Goal: Information Seeking & Learning: Learn about a topic

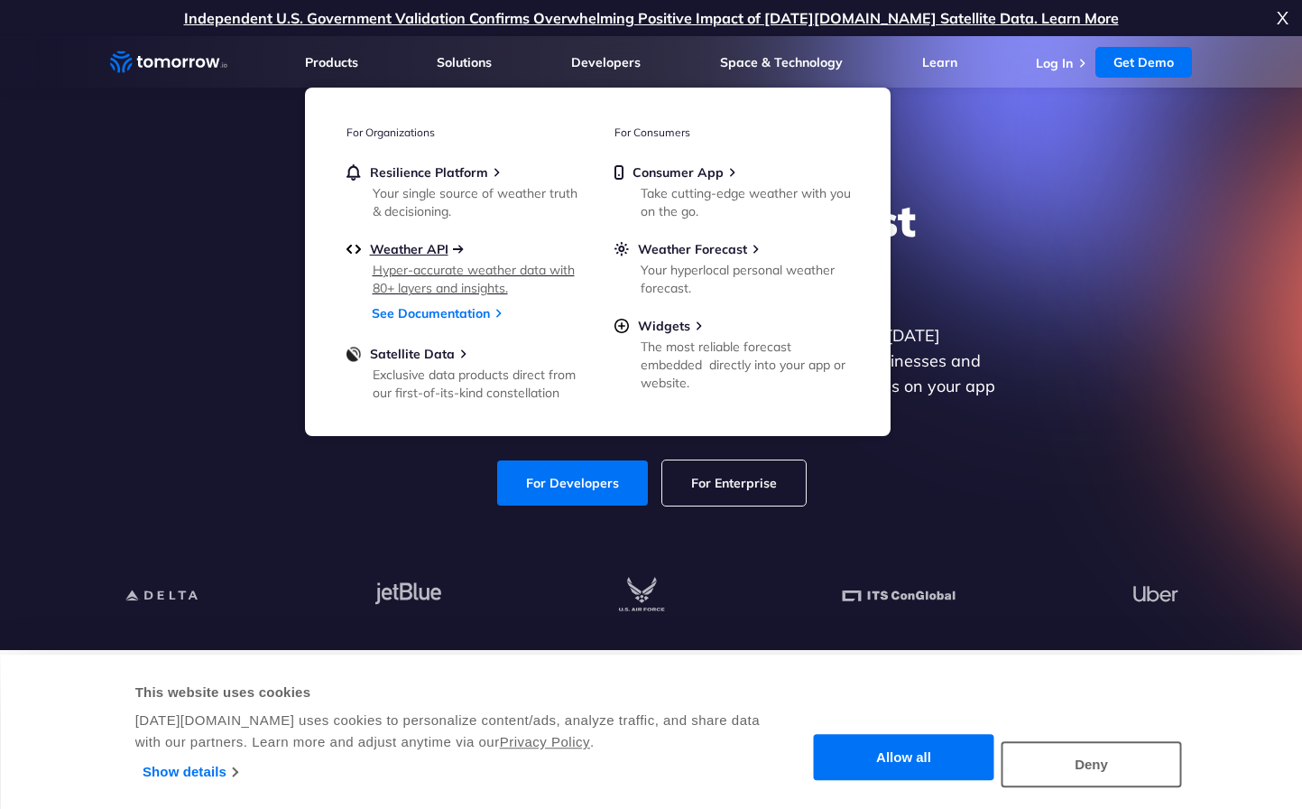
click at [394, 252] on span "Weather API" at bounding box center [409, 249] width 79 height 16
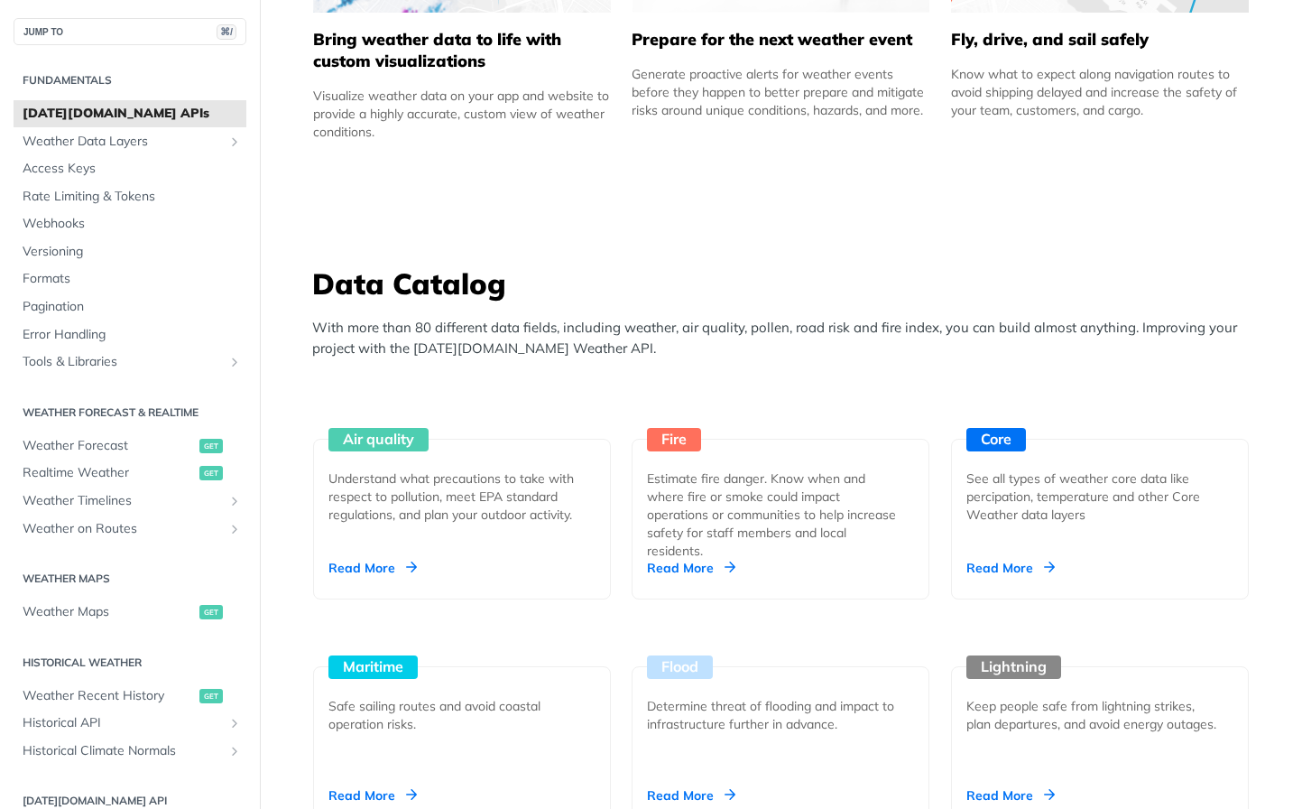
scroll to position [1614, 0]
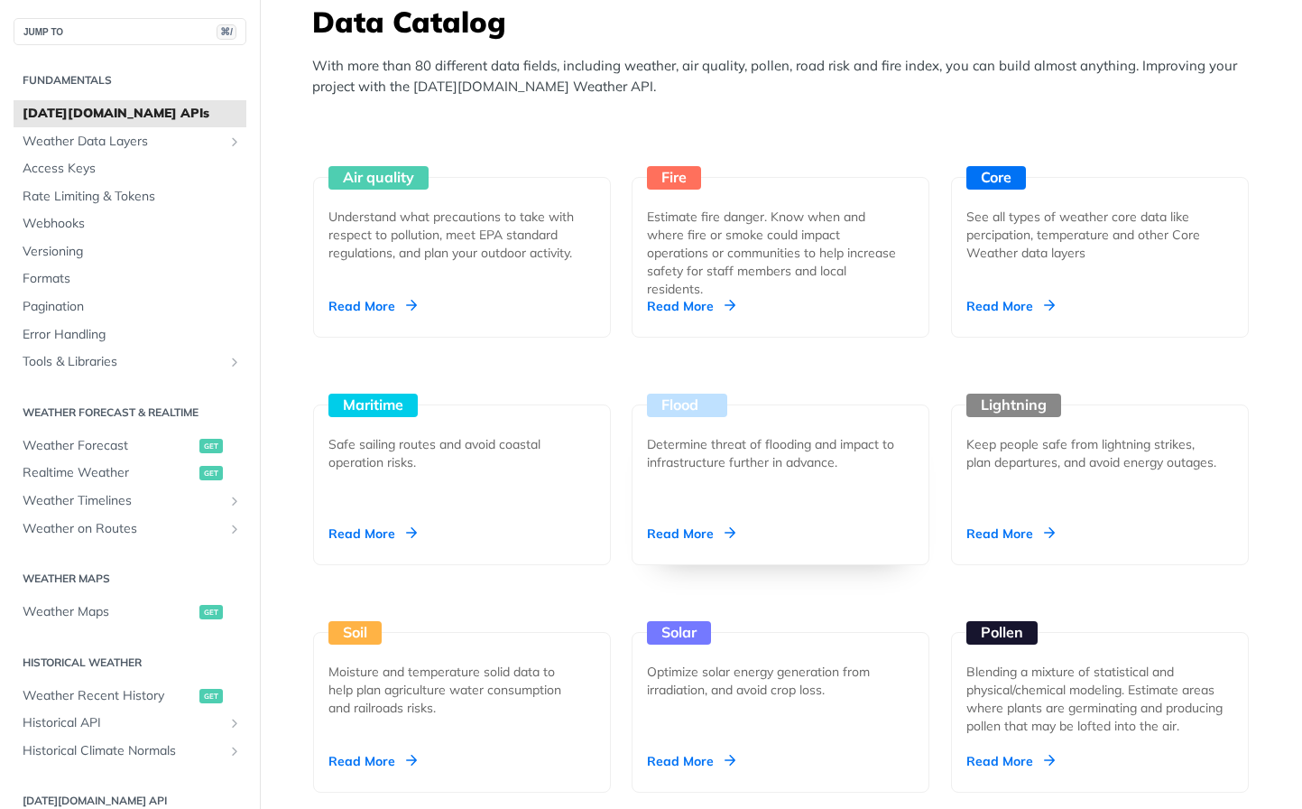
click at [767, 468] on div "Determine threat of flooding and impact to infrastructure further in advance." at bounding box center [773, 453] width 253 height 36
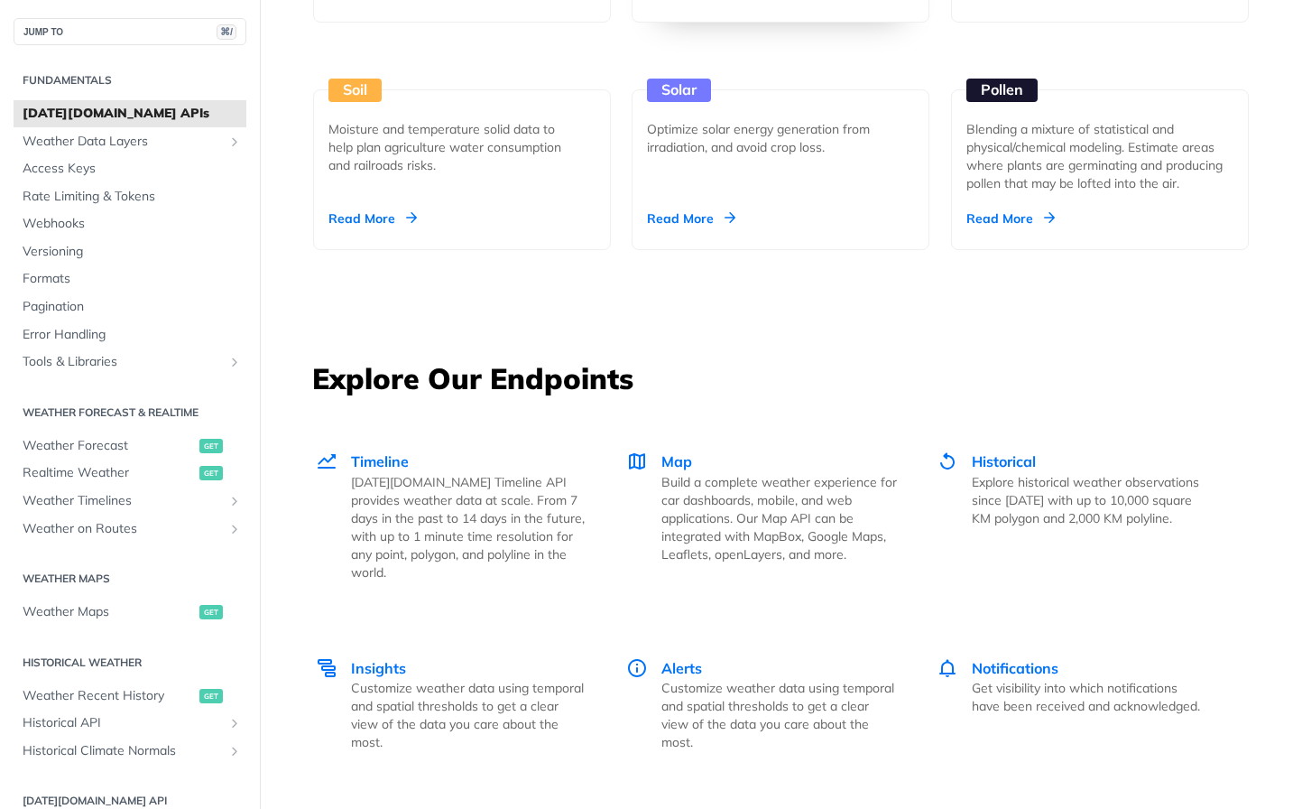
scroll to position [2253, 0]
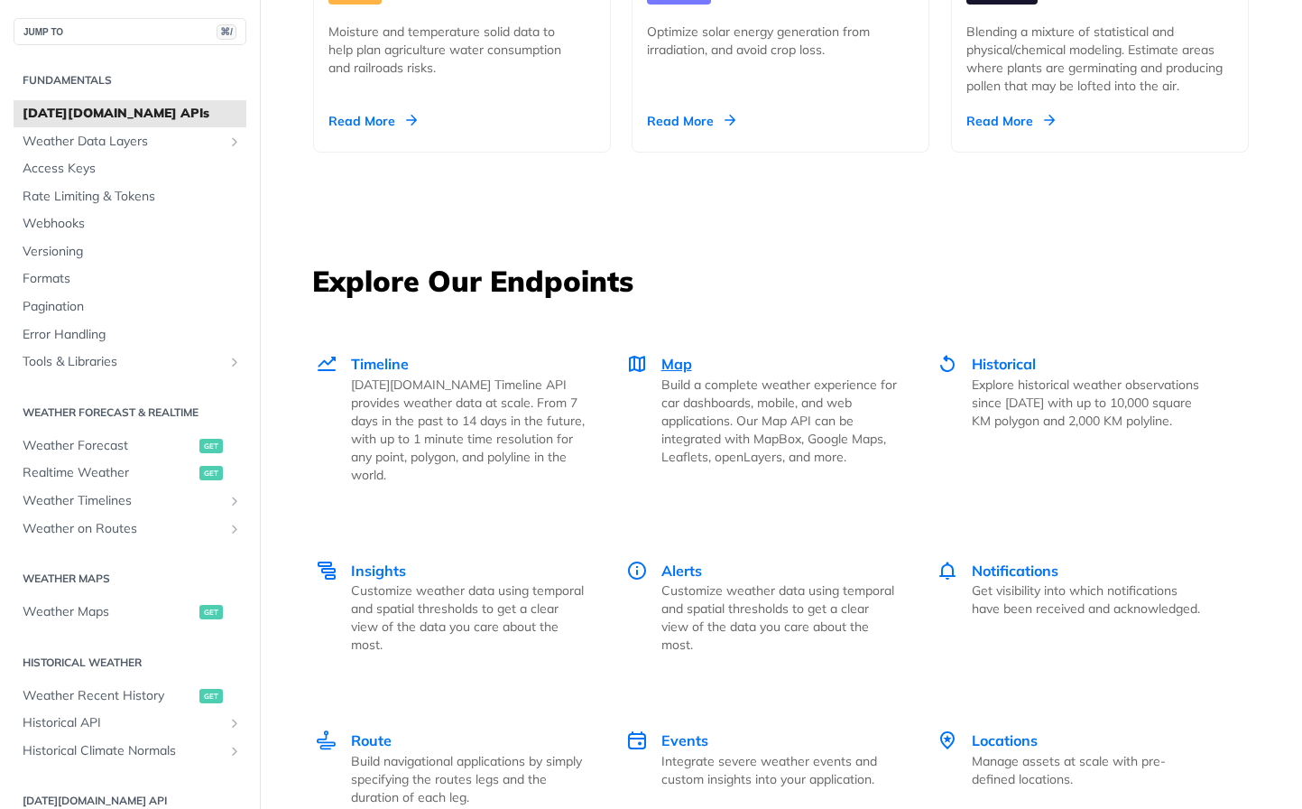
click at [669, 398] on p "Build a complete weather experience for car dashboards, mobile, and web applica…" at bounding box center [779, 420] width 236 height 90
click at [1004, 373] on div "Historical Explore historical weather observations since 2000 with up to 10,000…" at bounding box center [1090, 391] width 236 height 77
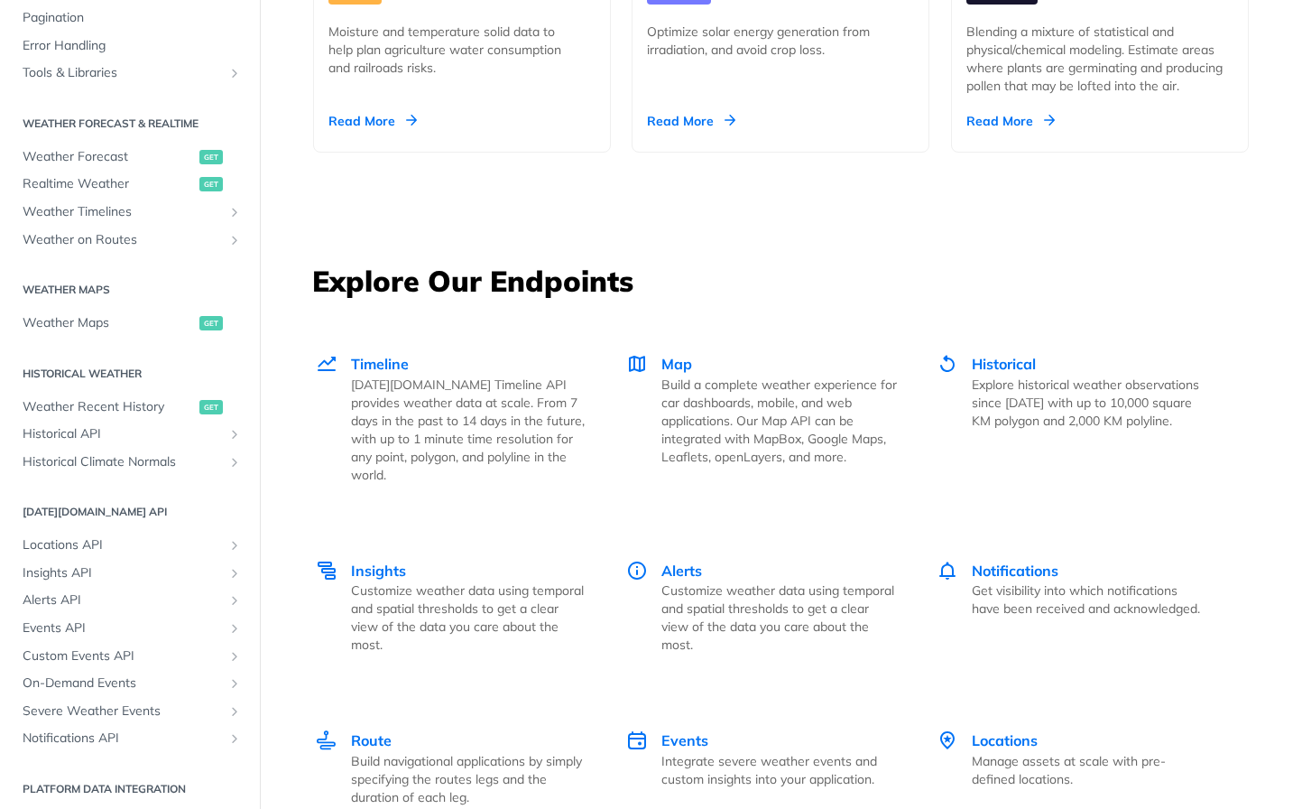
scroll to position [312, 0]
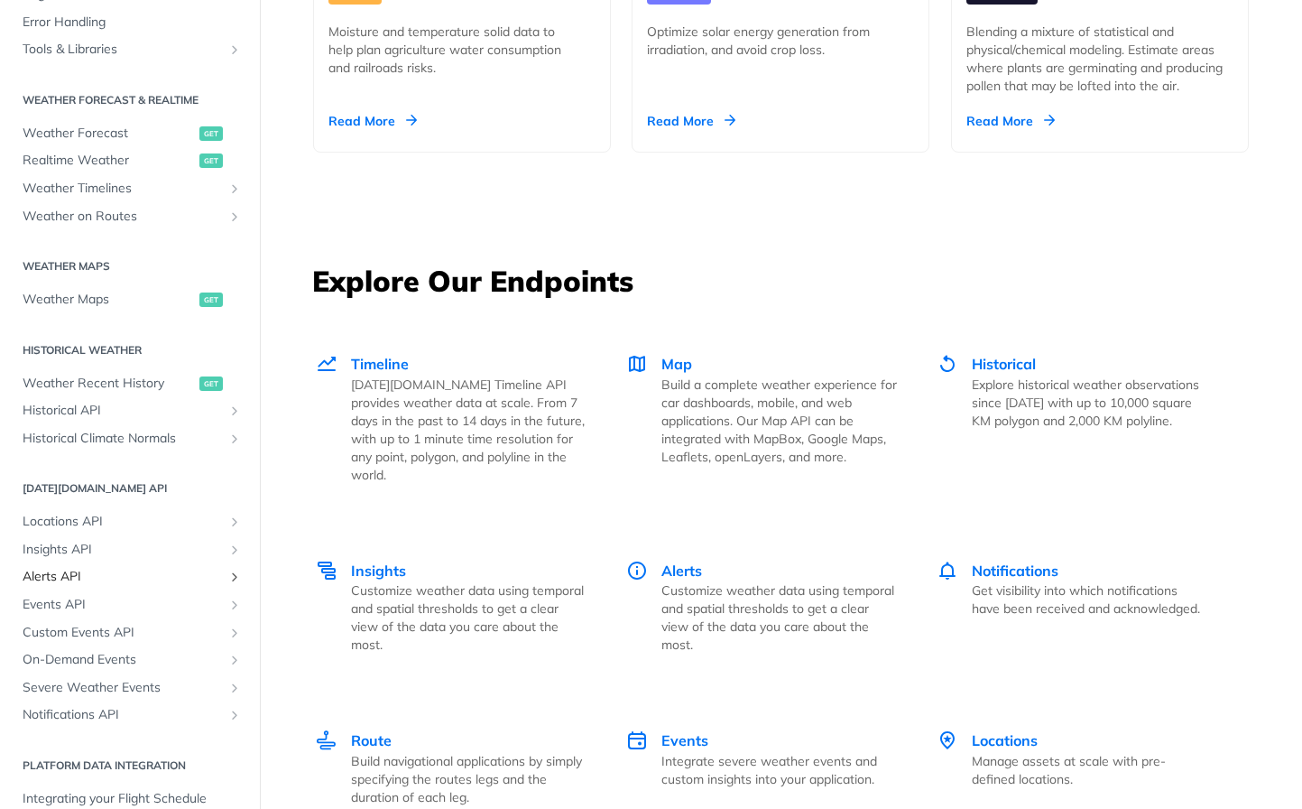
click at [50, 587] on link "Alerts API" at bounding box center [130, 576] width 233 height 27
click at [103, 297] on span "Weather Maps" at bounding box center [109, 300] width 172 height 18
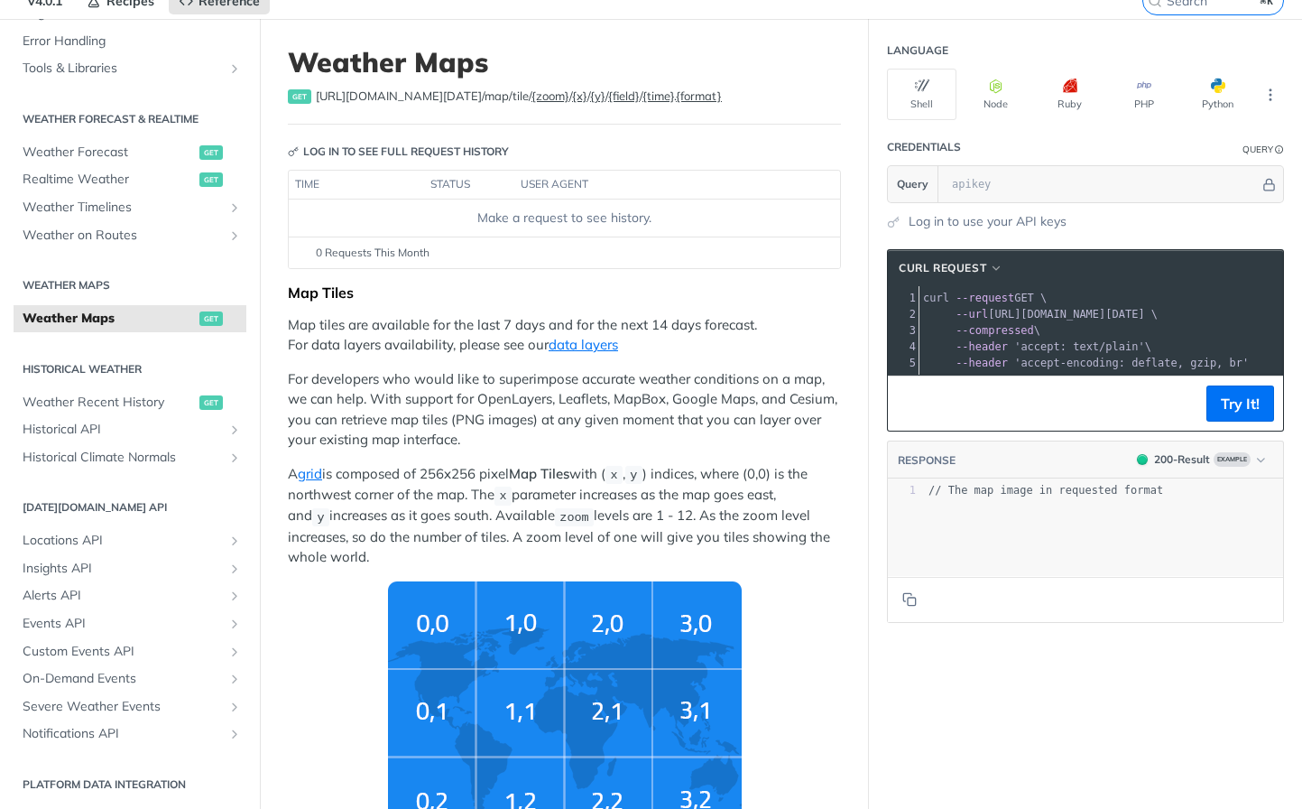
scroll to position [134, 0]
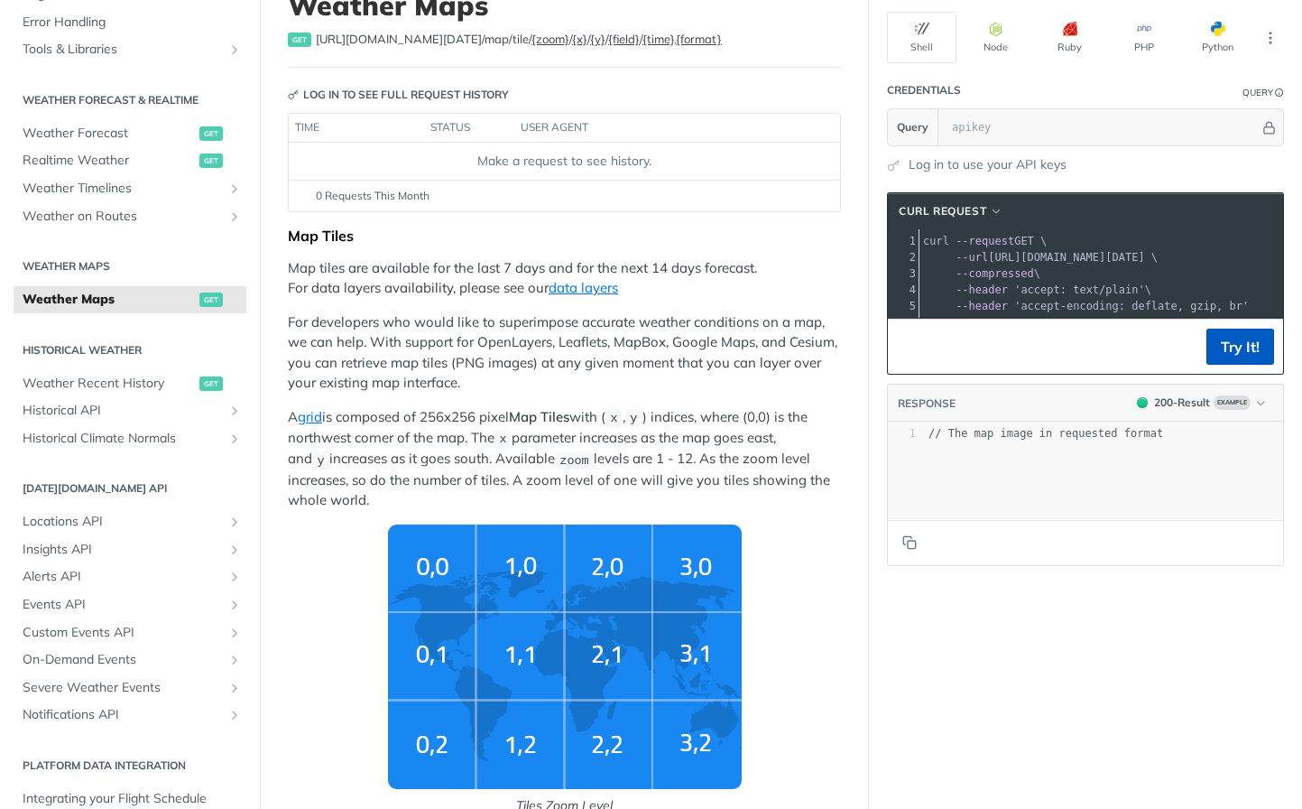
click at [1232, 338] on button "Try It!" at bounding box center [1241, 346] width 68 height 36
click at [581, 379] on p "For developers who would like to superimpose accurate weather conditions on a m…" at bounding box center [564, 352] width 553 height 81
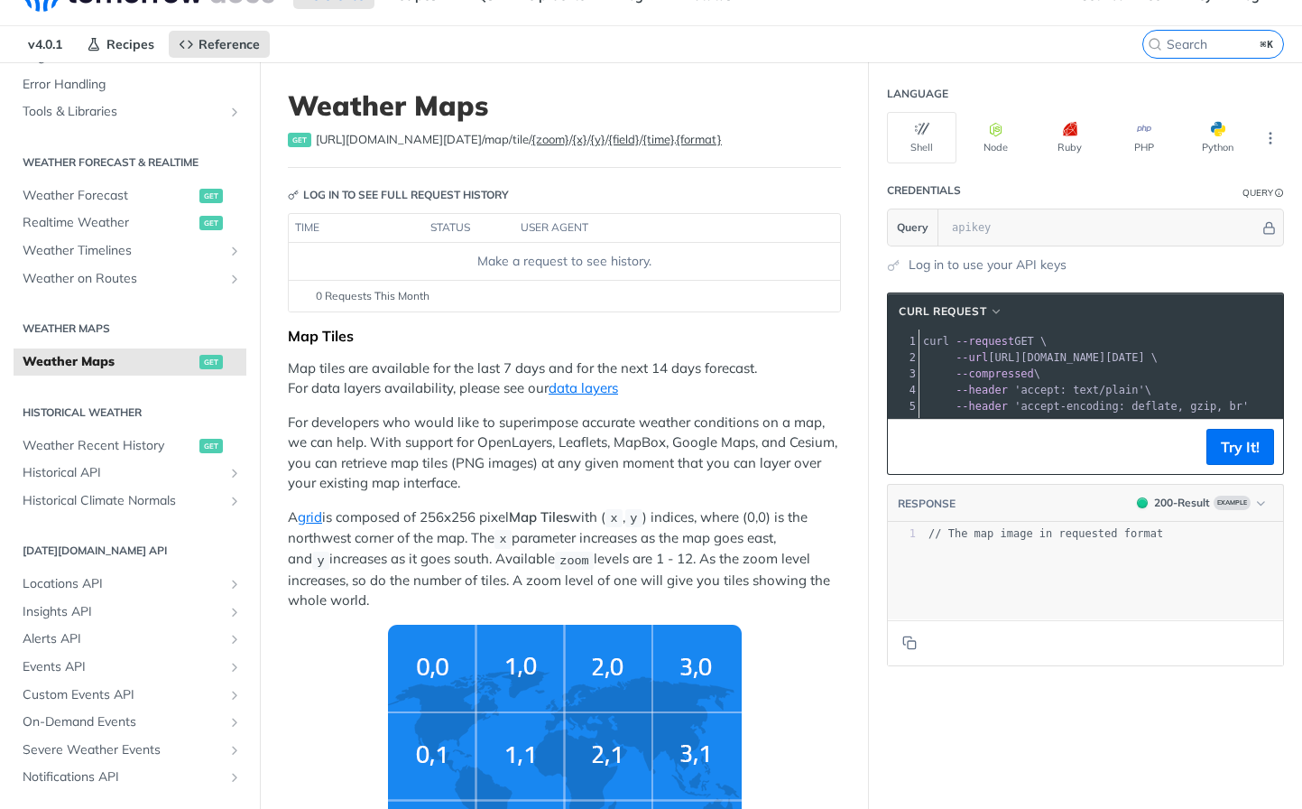
scroll to position [0, 0]
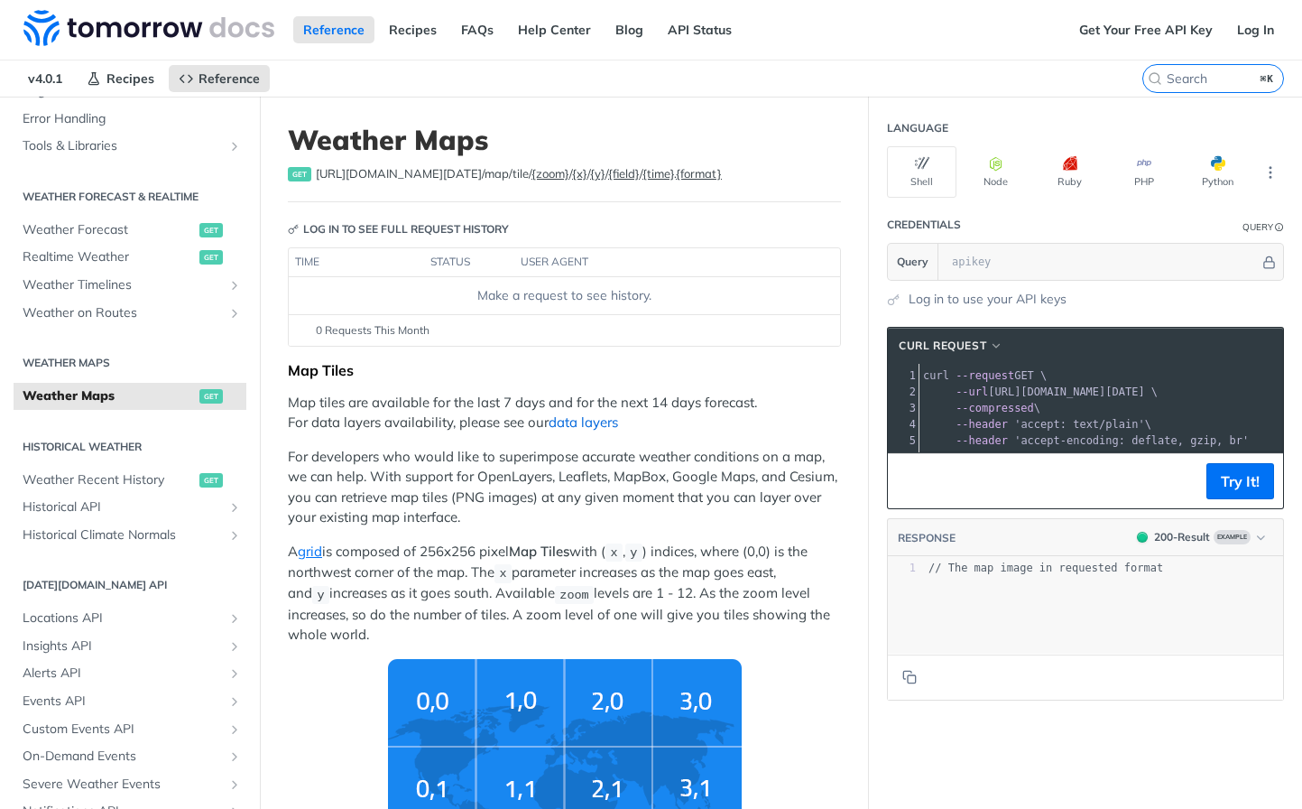
click at [578, 426] on link "data layers" at bounding box center [583, 421] width 69 height 17
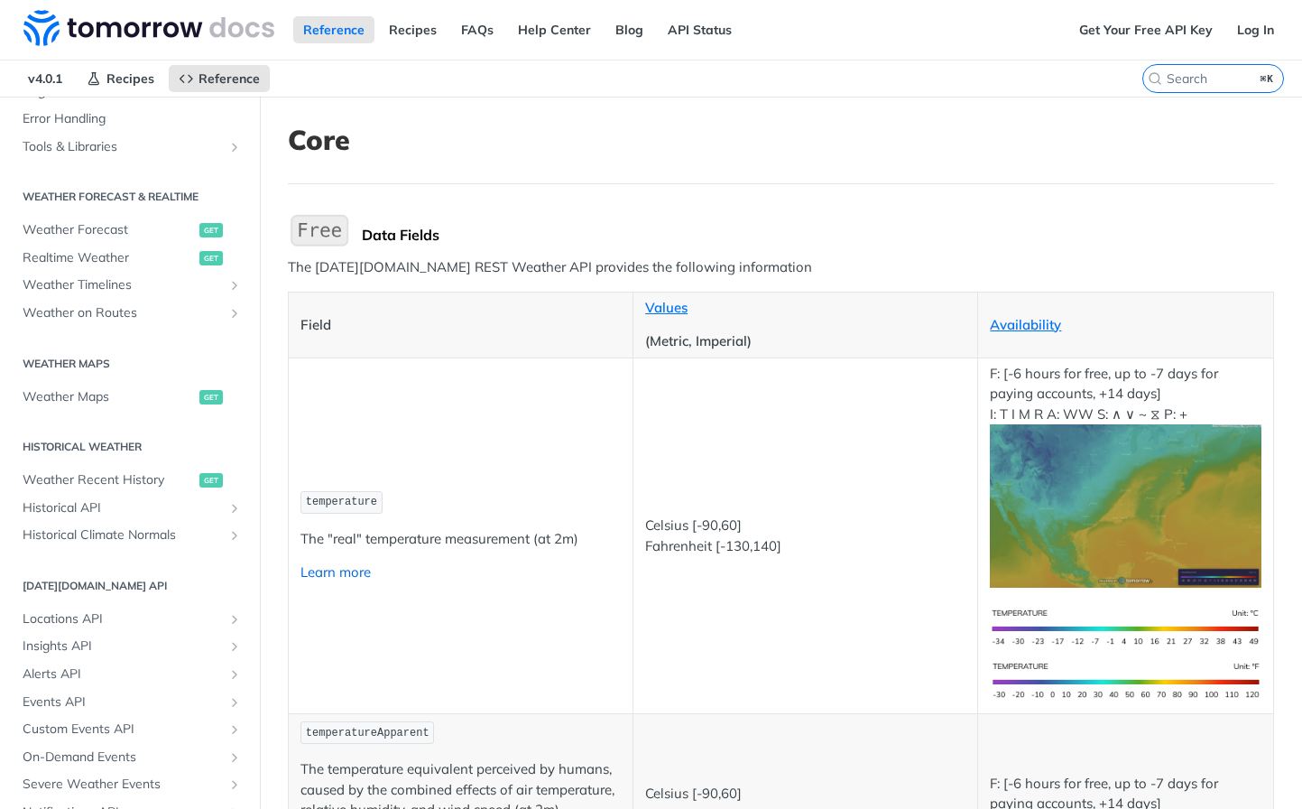
click at [353, 572] on link "Learn more" at bounding box center [336, 571] width 70 height 17
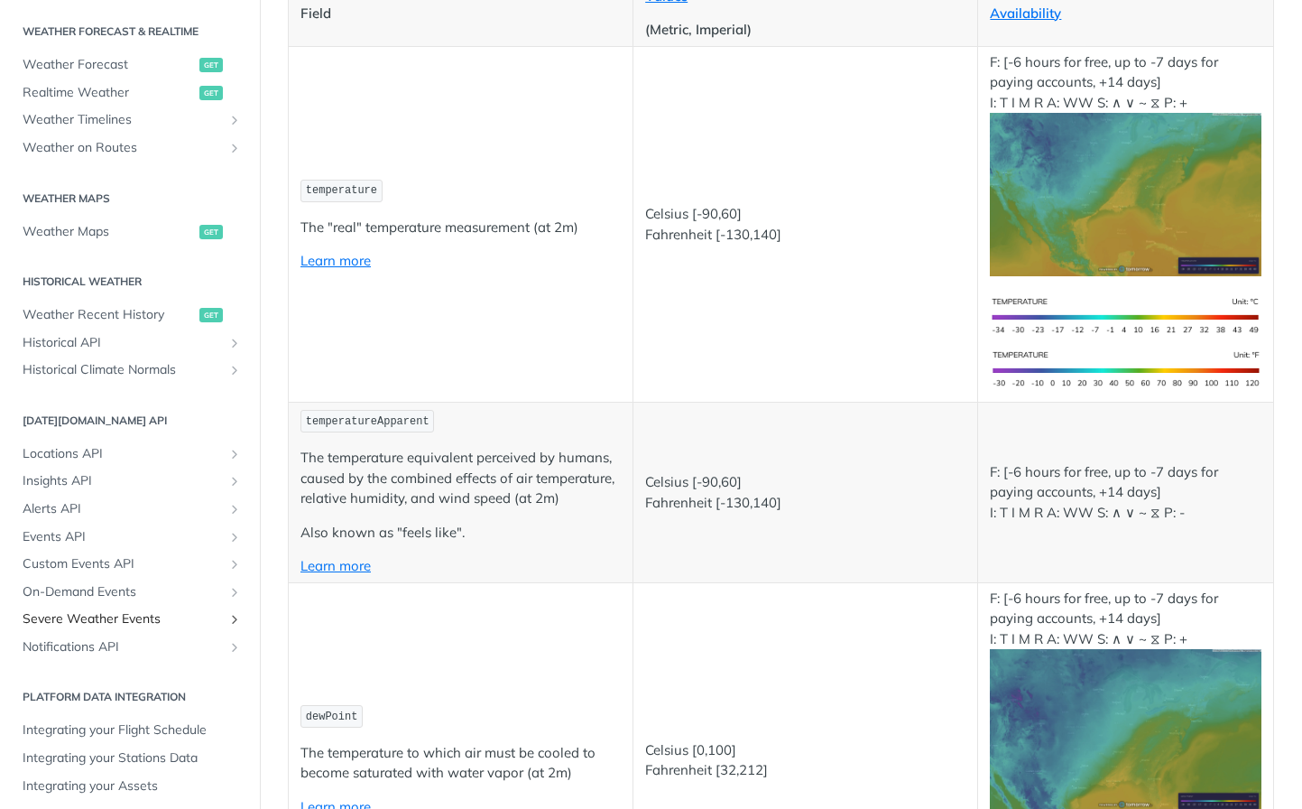
scroll to position [834, 0]
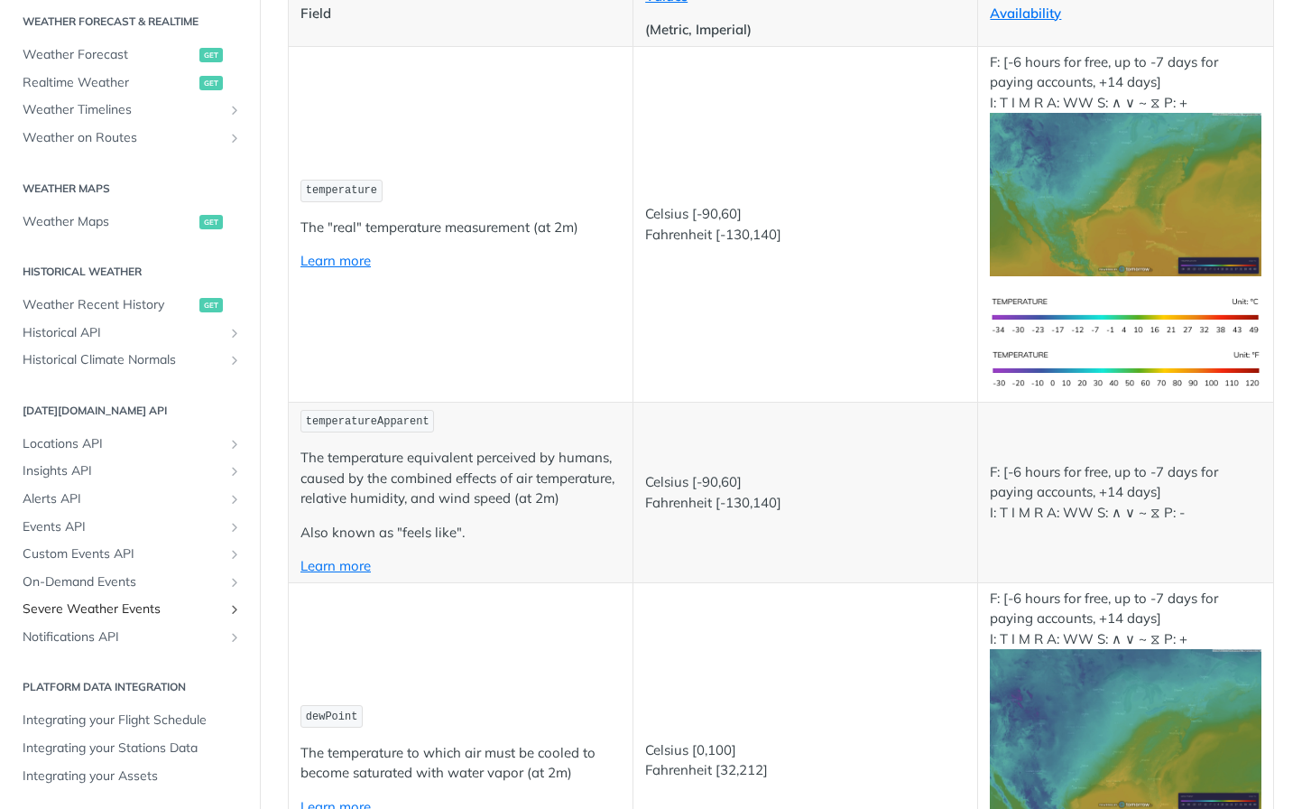
click at [89, 609] on span "Severe Weather Events" at bounding box center [123, 609] width 200 height 18
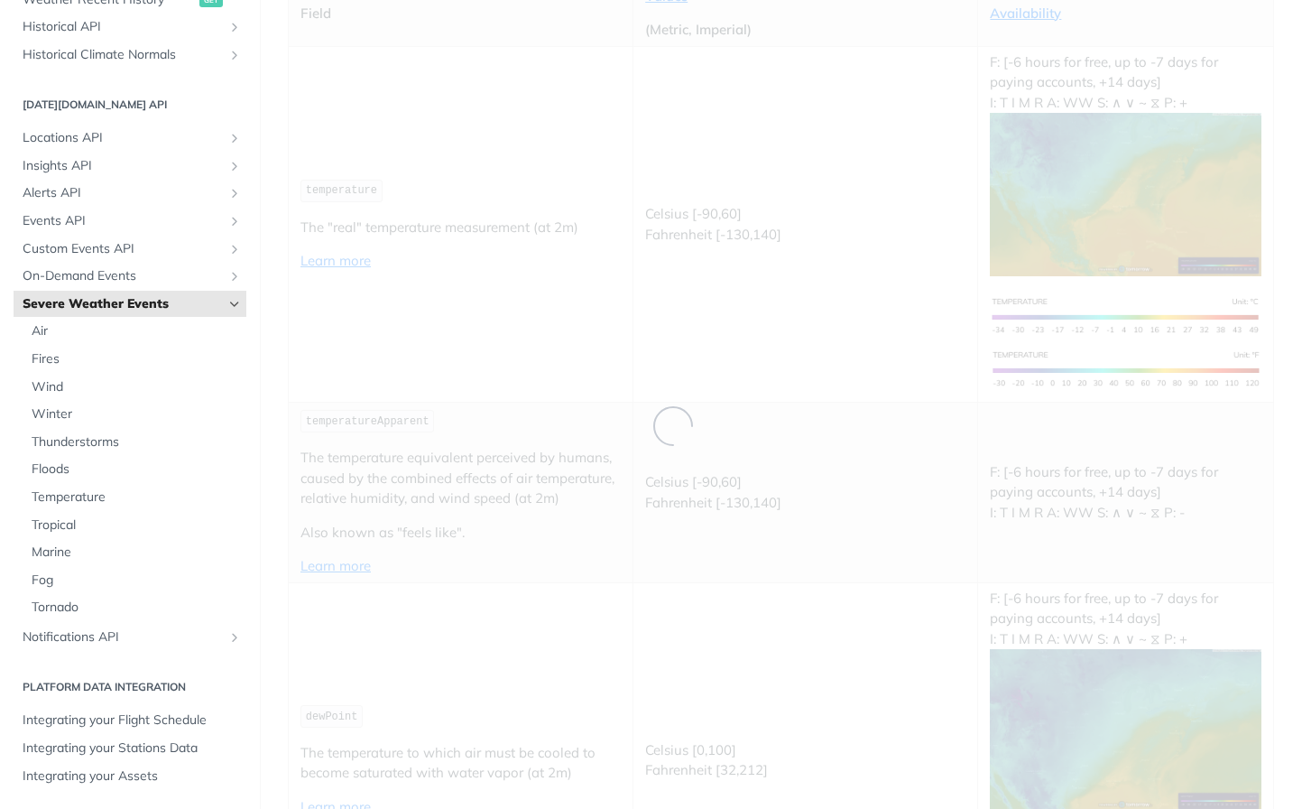
scroll to position [390, 0]
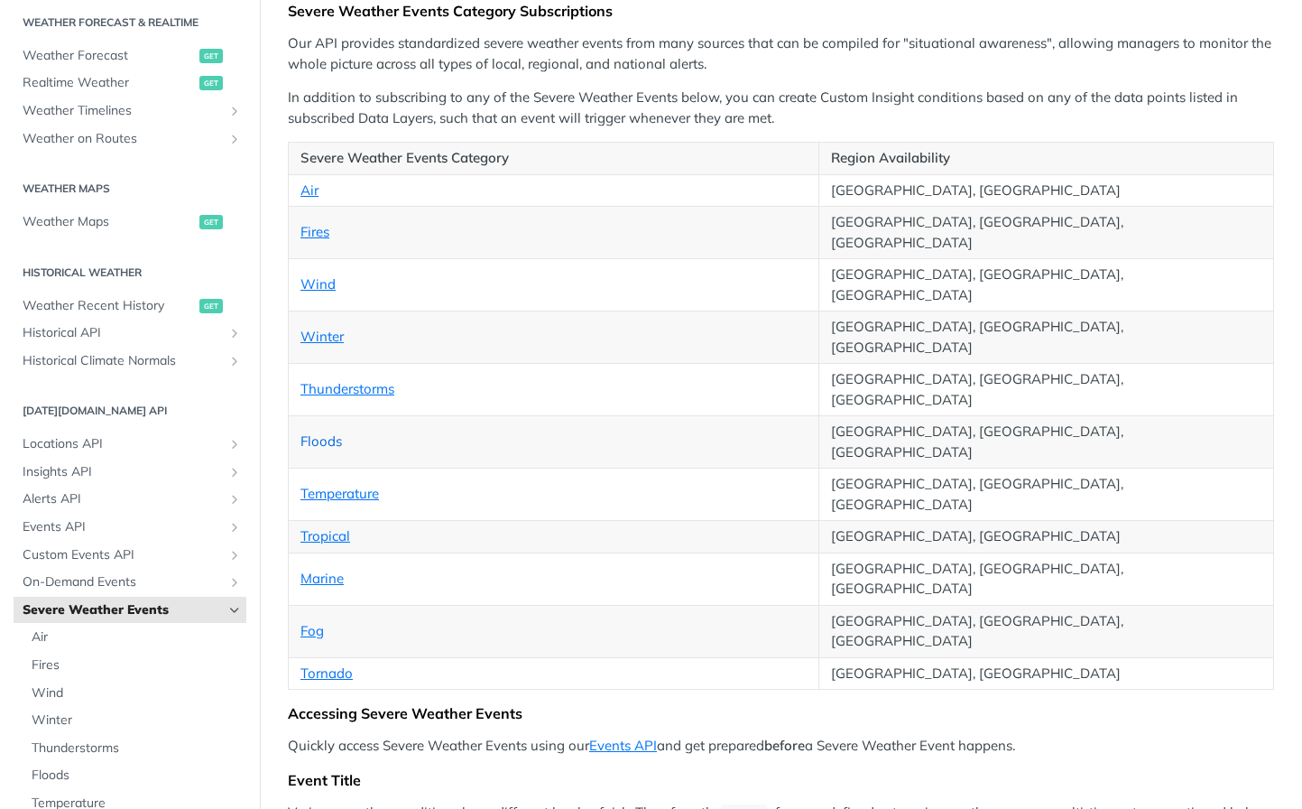
click at [312, 432] on link "Floods" at bounding box center [322, 440] width 42 height 17
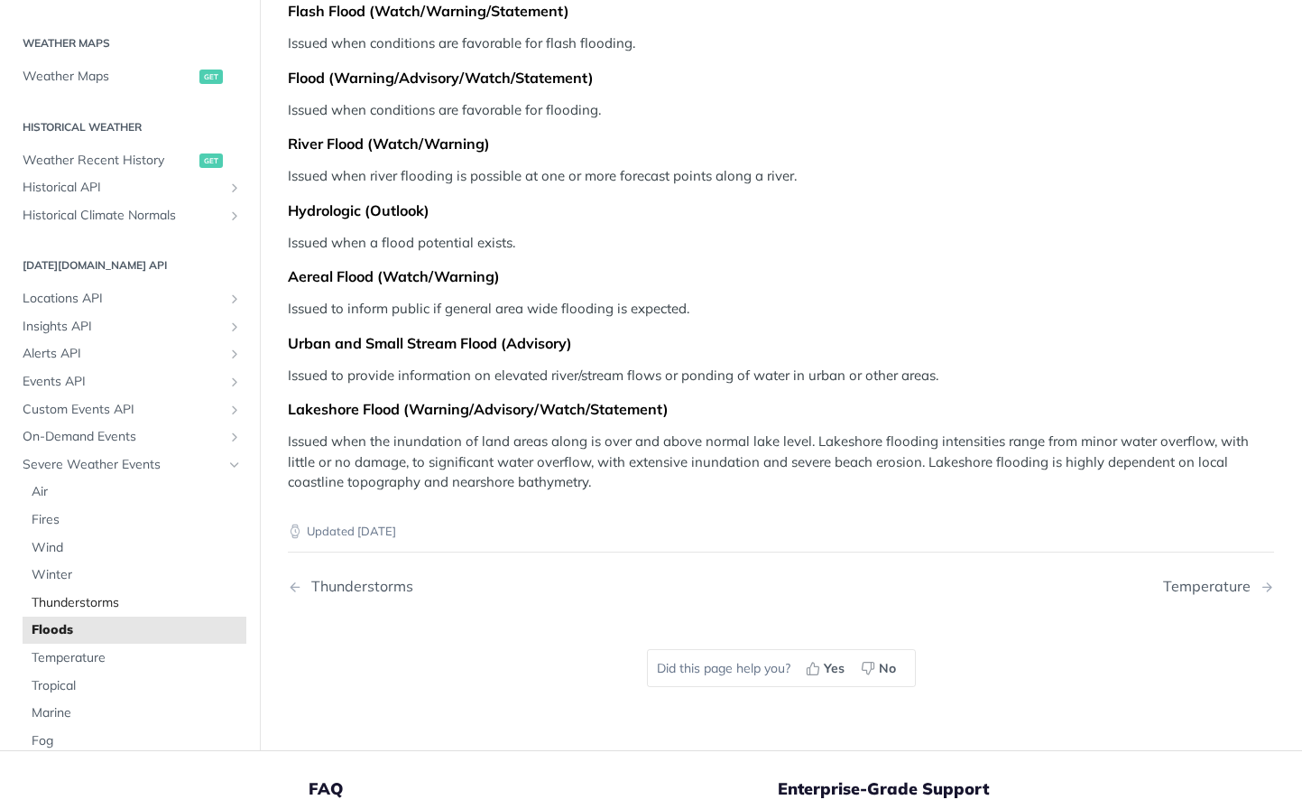
scroll to position [518, 0]
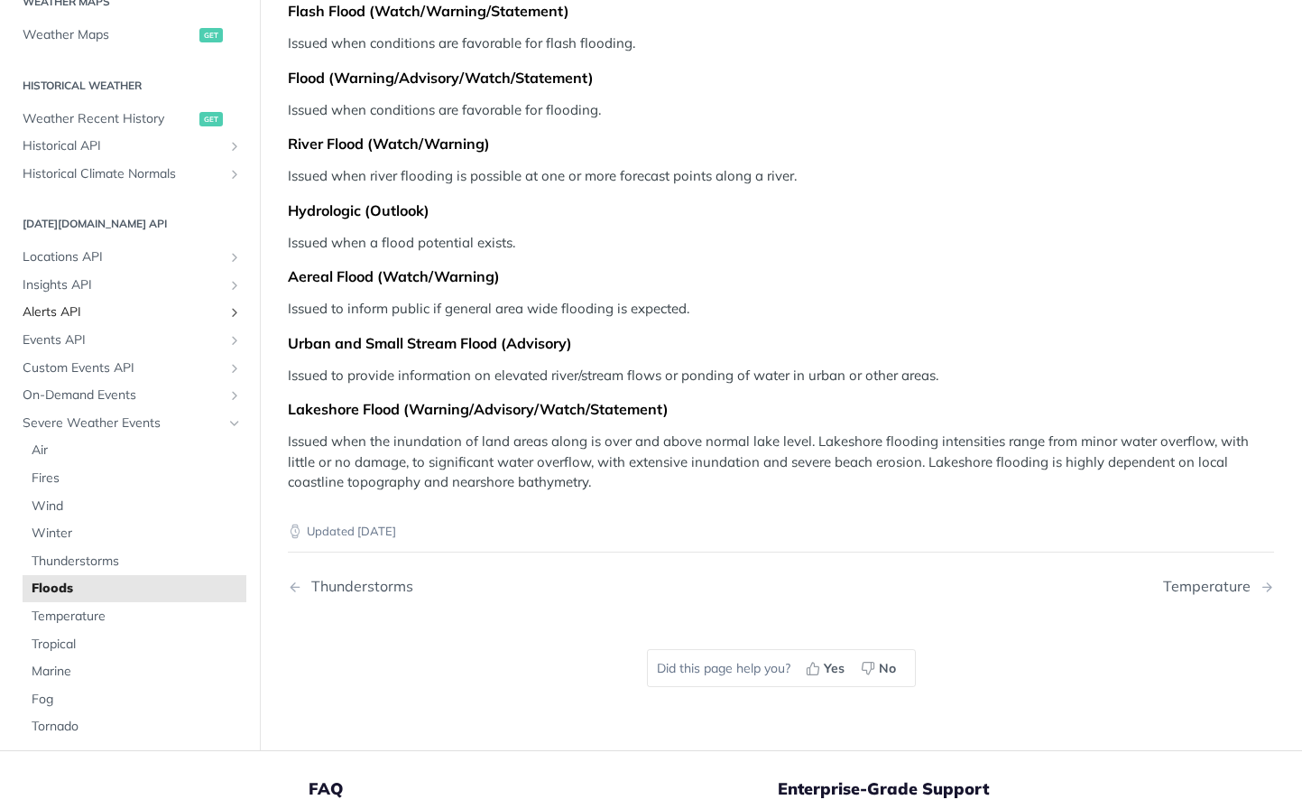
click at [56, 315] on span "Alerts API" at bounding box center [123, 313] width 200 height 18
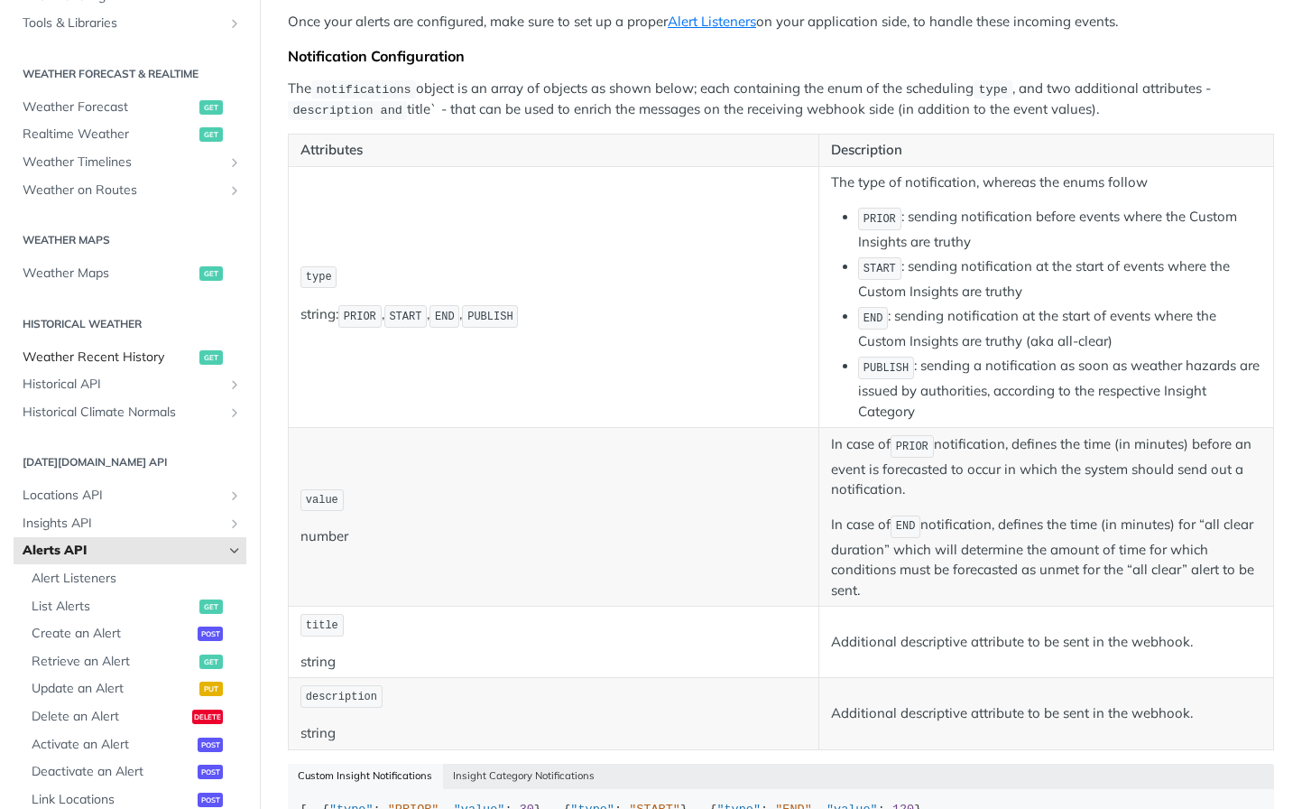
scroll to position [338, 0]
click at [63, 189] on span "Weather on Routes" at bounding box center [123, 191] width 200 height 18
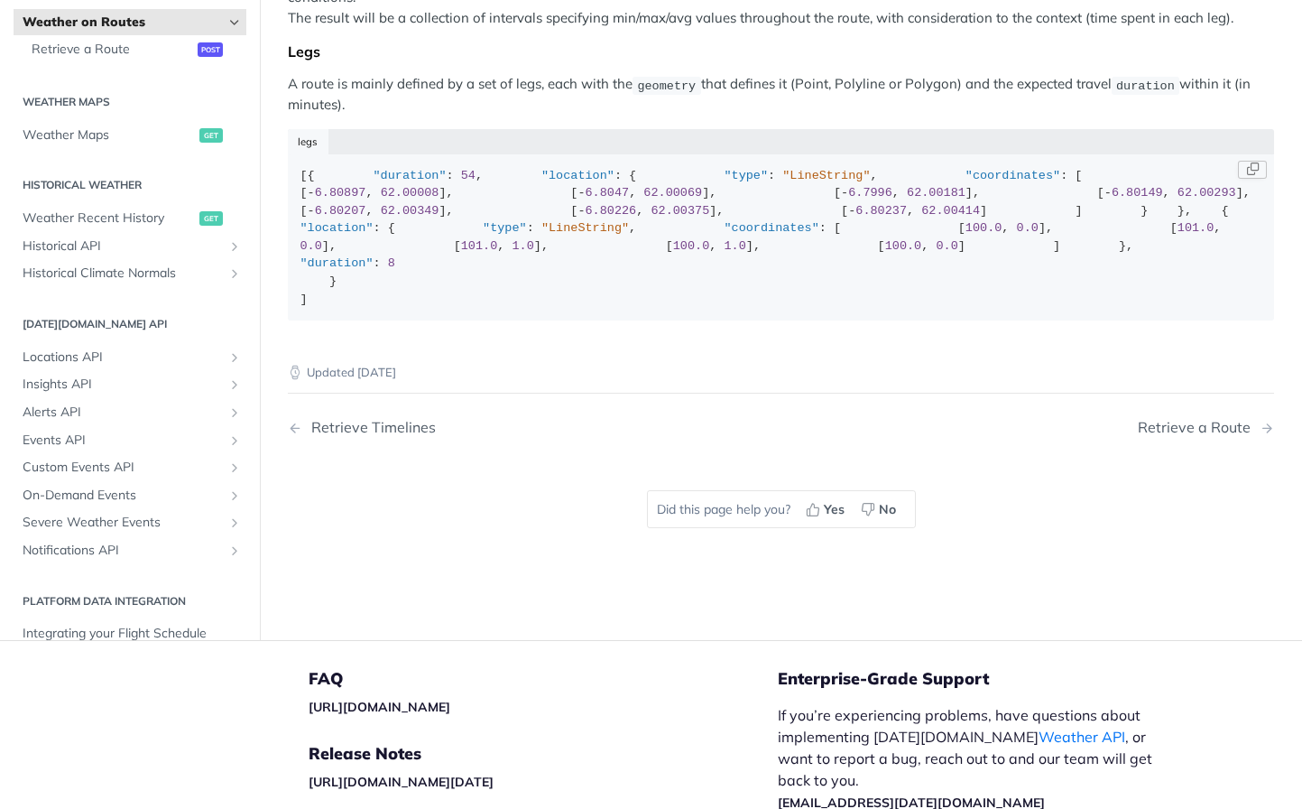
scroll to position [117, 0]
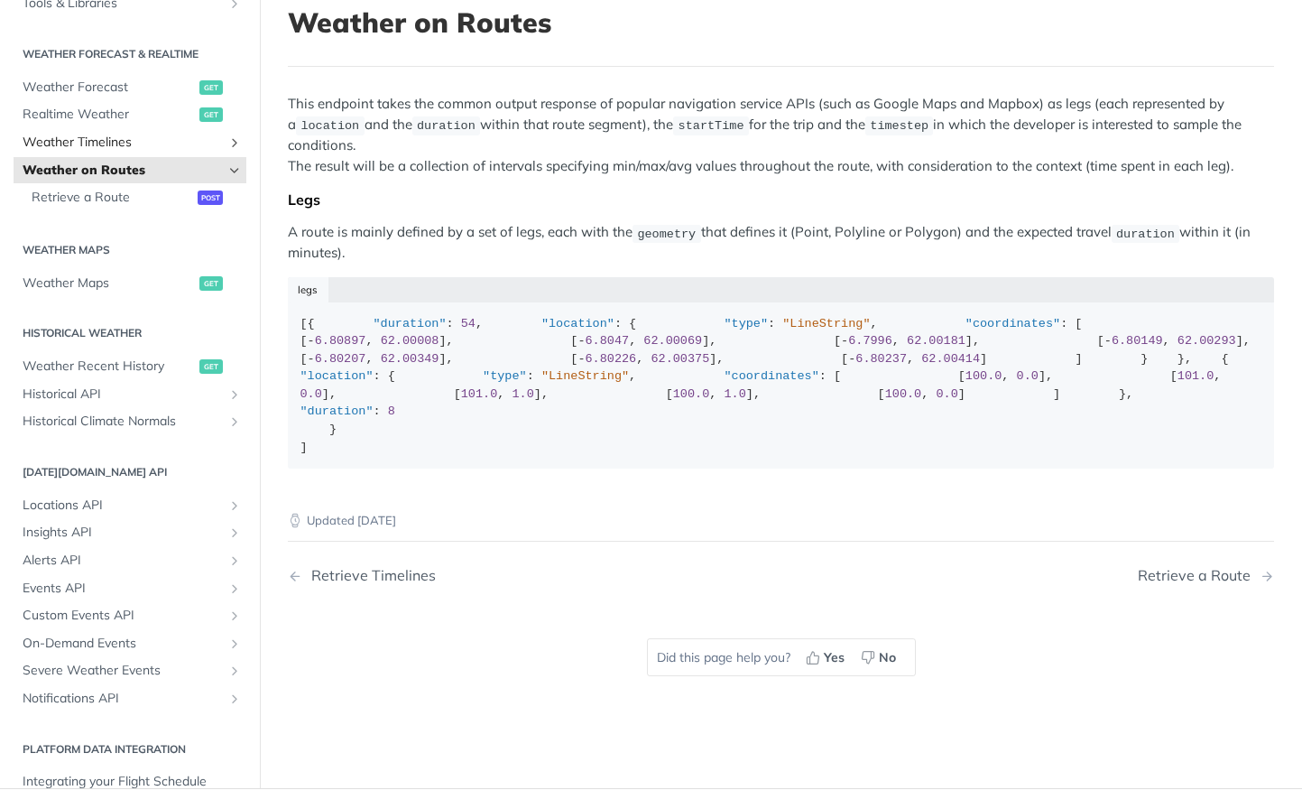
click at [93, 152] on span "Weather Timelines" at bounding box center [123, 143] width 200 height 18
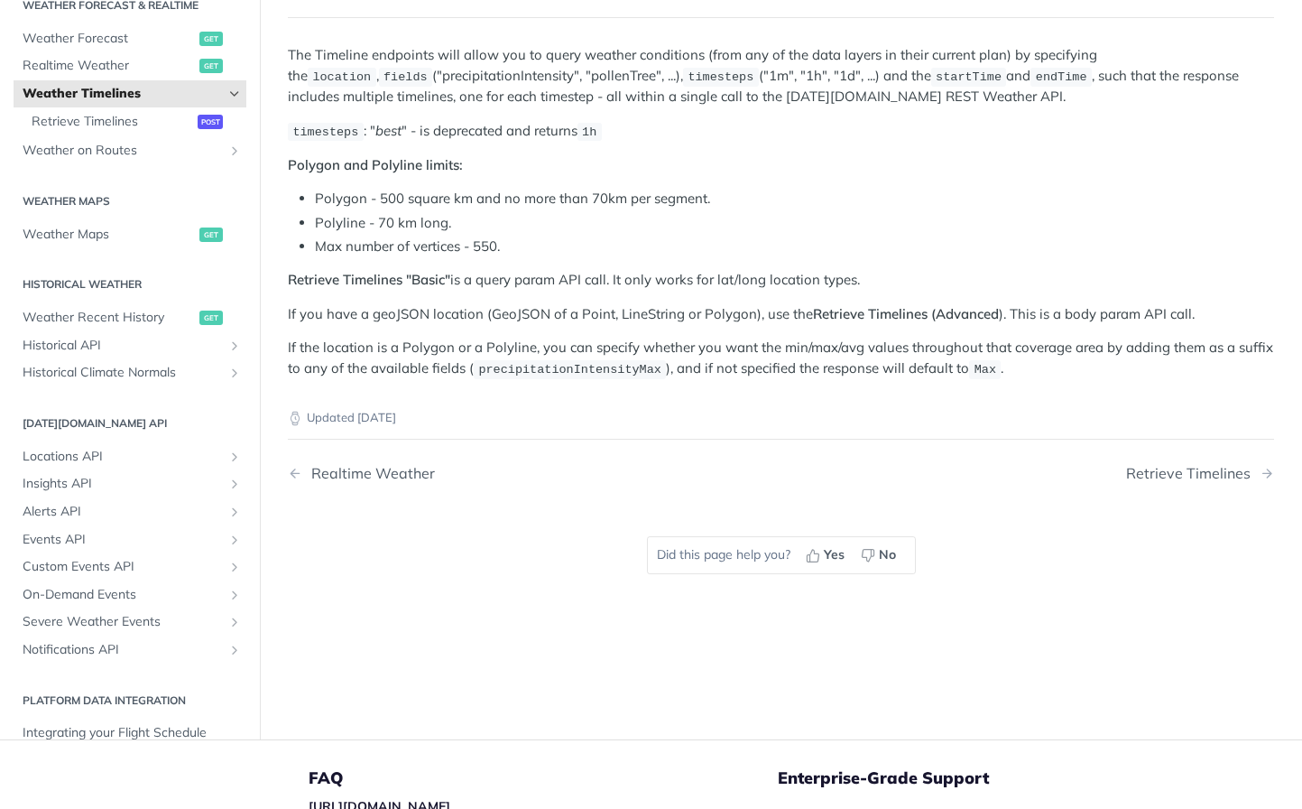
scroll to position [103, 0]
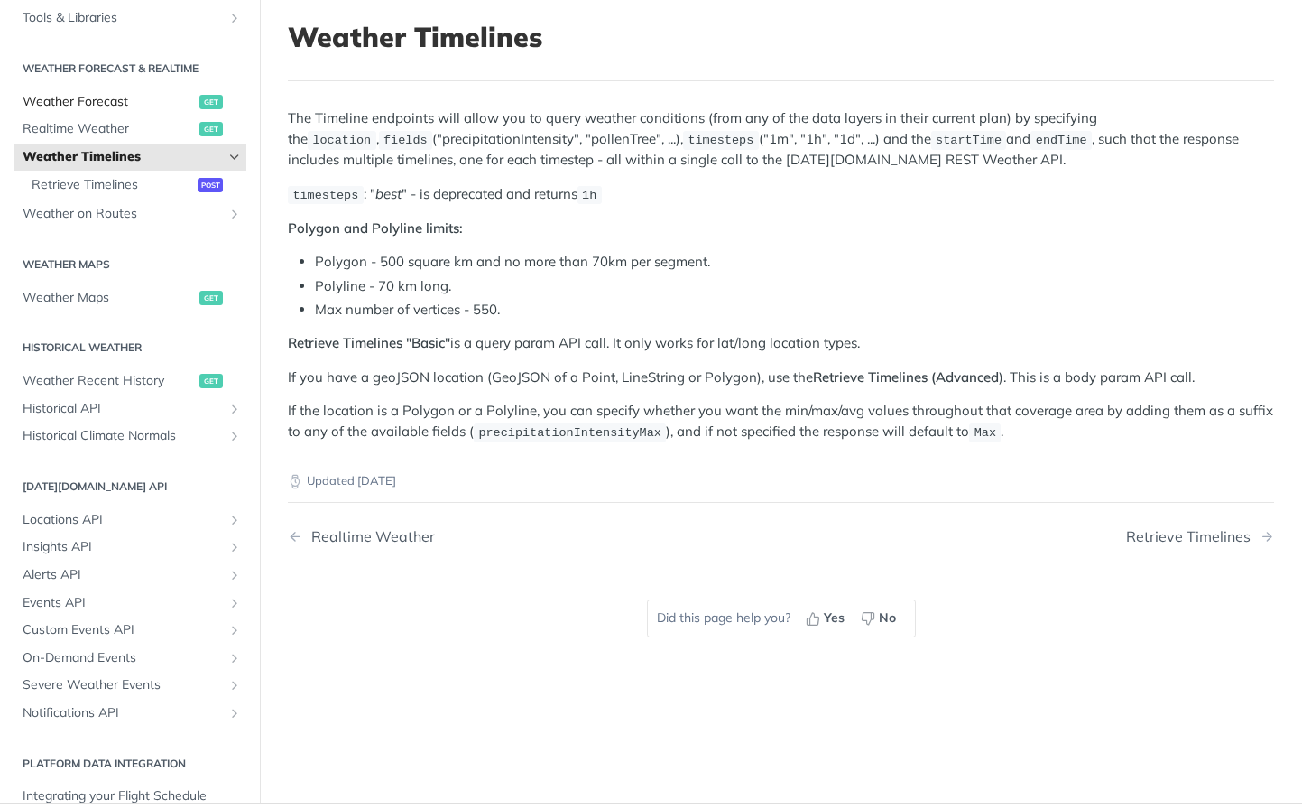
click at [72, 106] on span "Weather Forecast" at bounding box center [109, 102] width 172 height 18
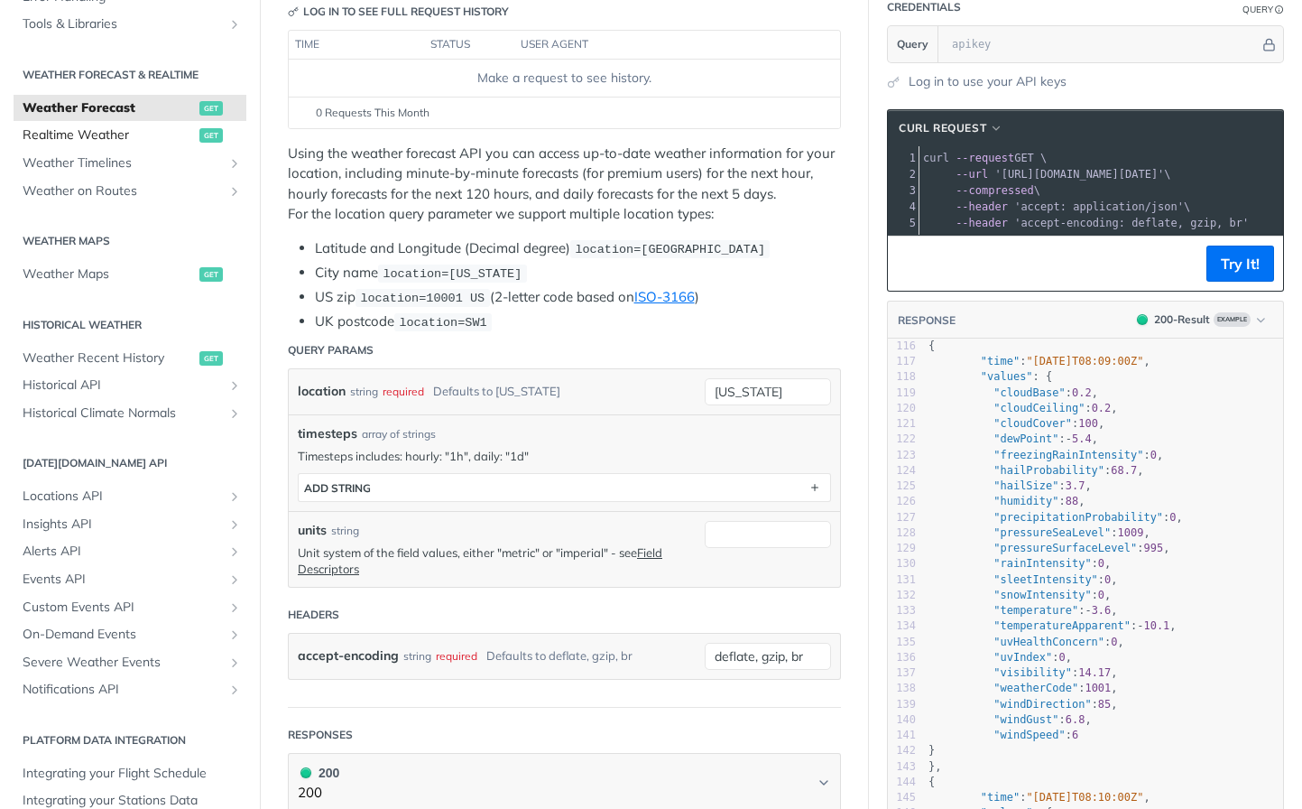
click at [98, 134] on span "Realtime Weather" at bounding box center [109, 135] width 172 height 18
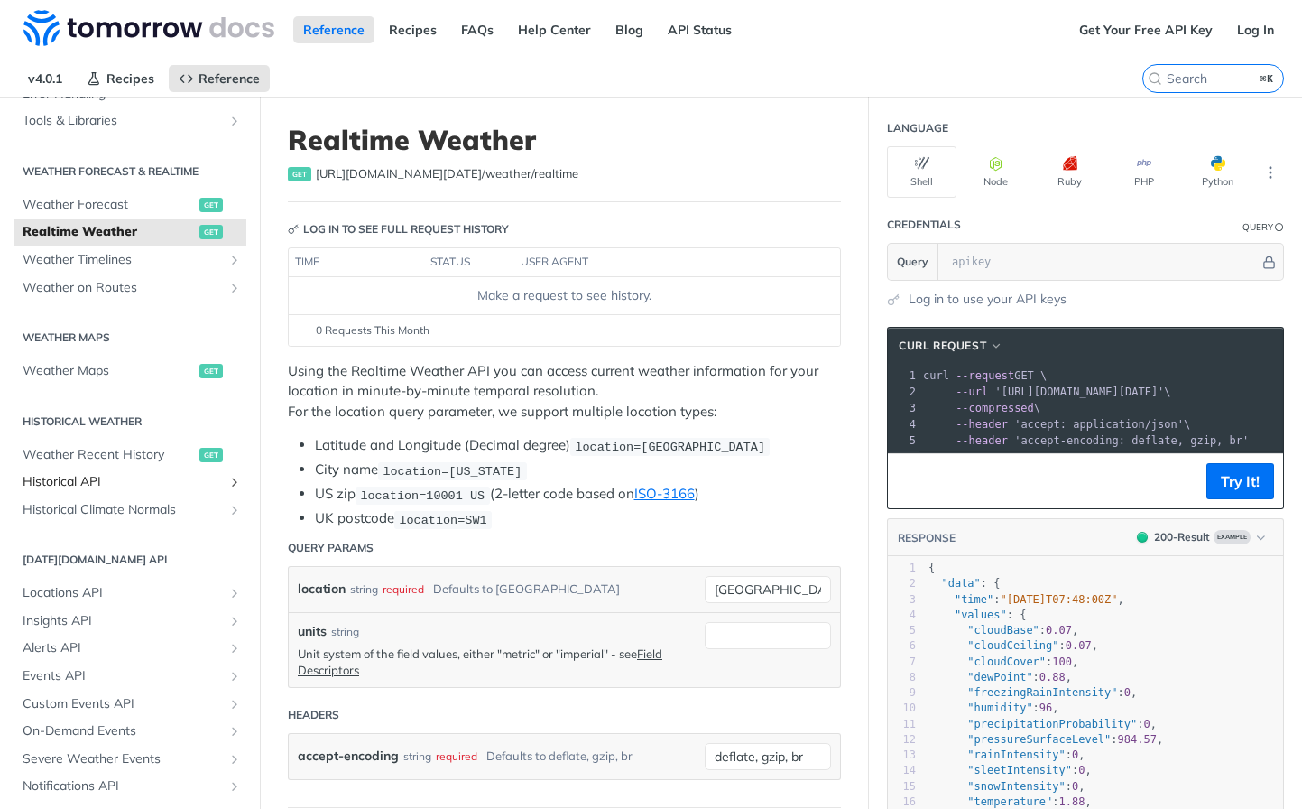
click at [74, 486] on span "Historical API" at bounding box center [123, 482] width 200 height 18
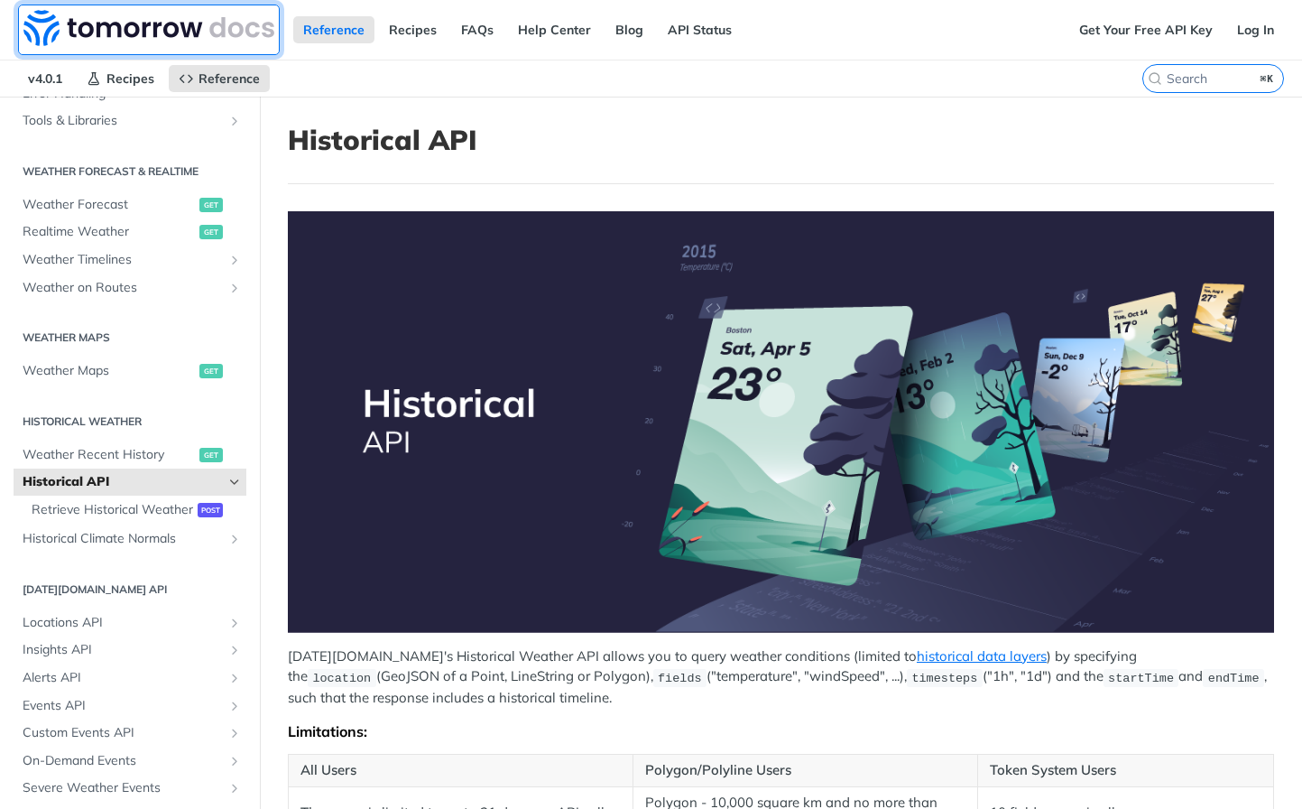
click at [183, 31] on img at bounding box center [148, 28] width 251 height 36
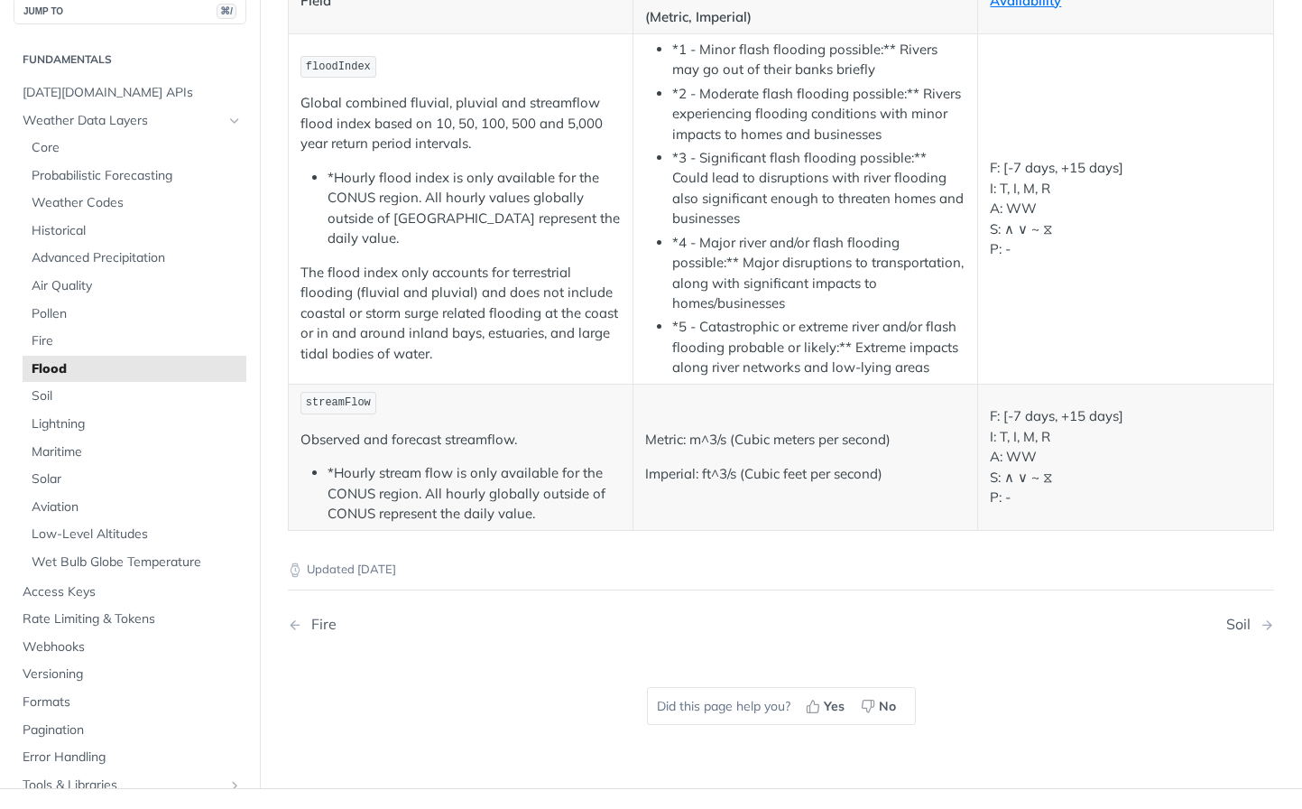
scroll to position [479, 0]
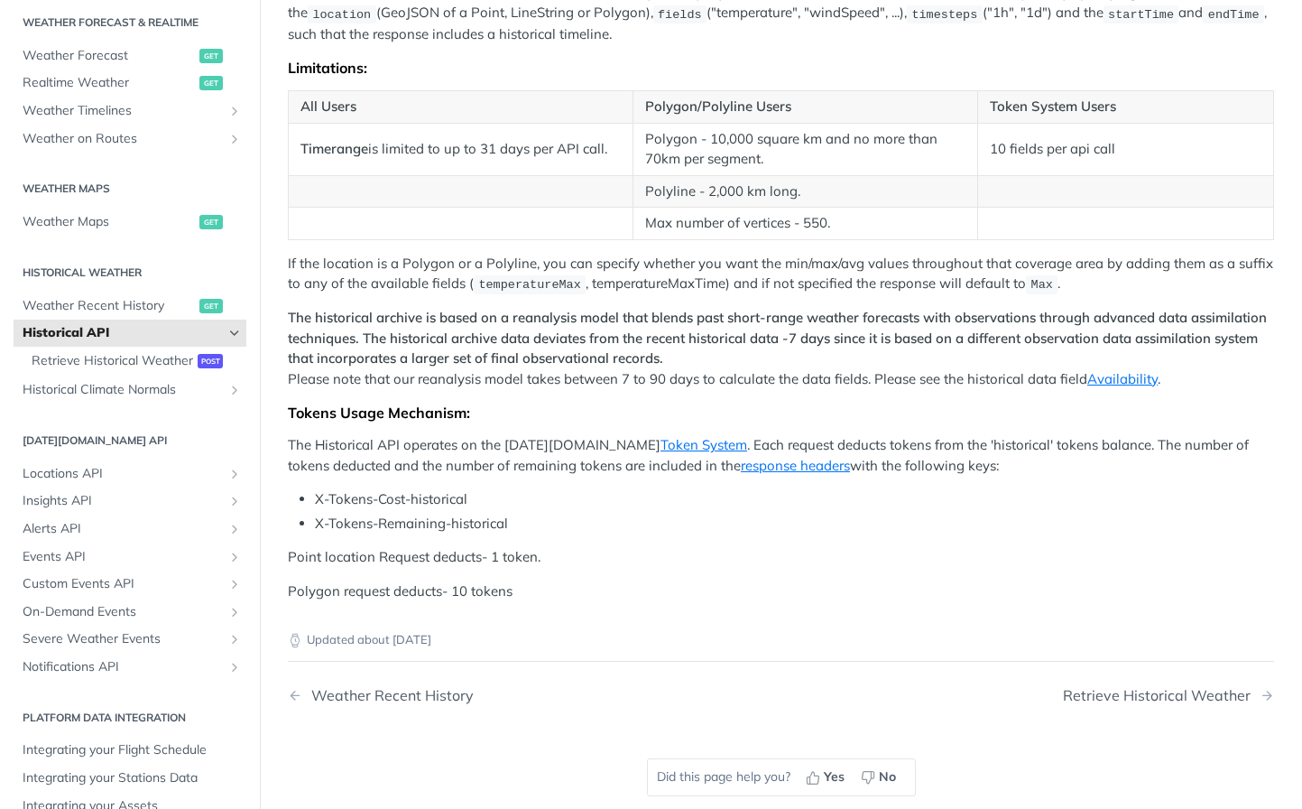
scroll to position [755, 0]
